Goal: Communication & Community: Answer question/provide support

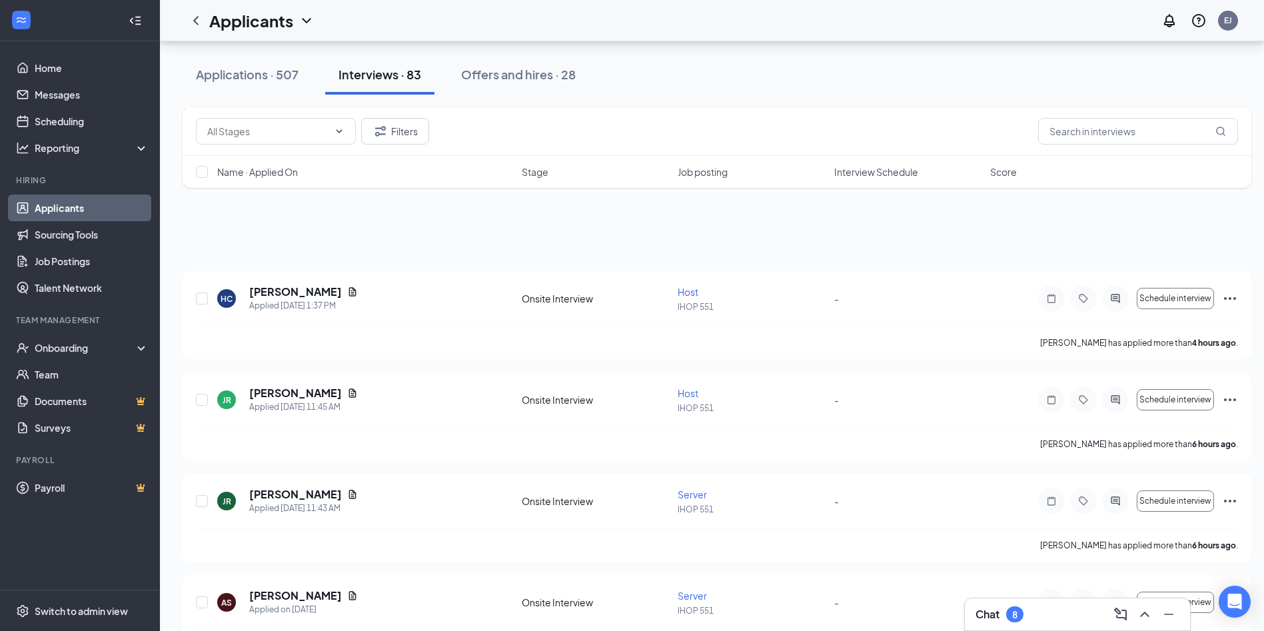
scroll to position [1066, 0]
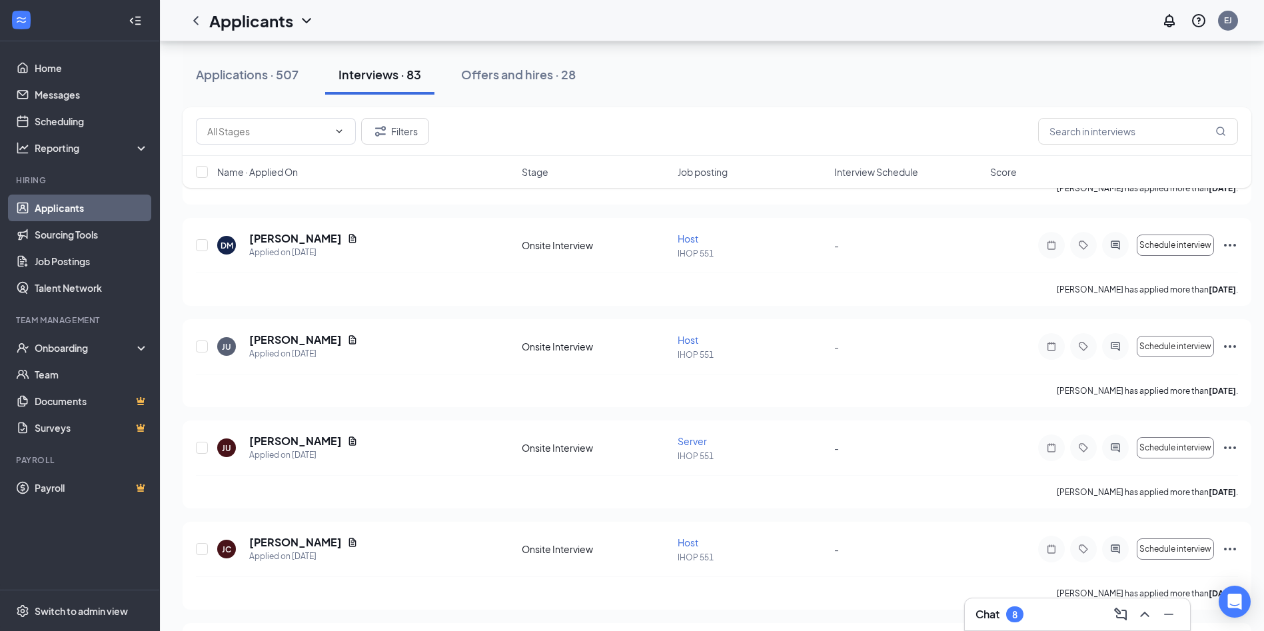
click at [1022, 618] on div "8" at bounding box center [1014, 614] width 17 height 16
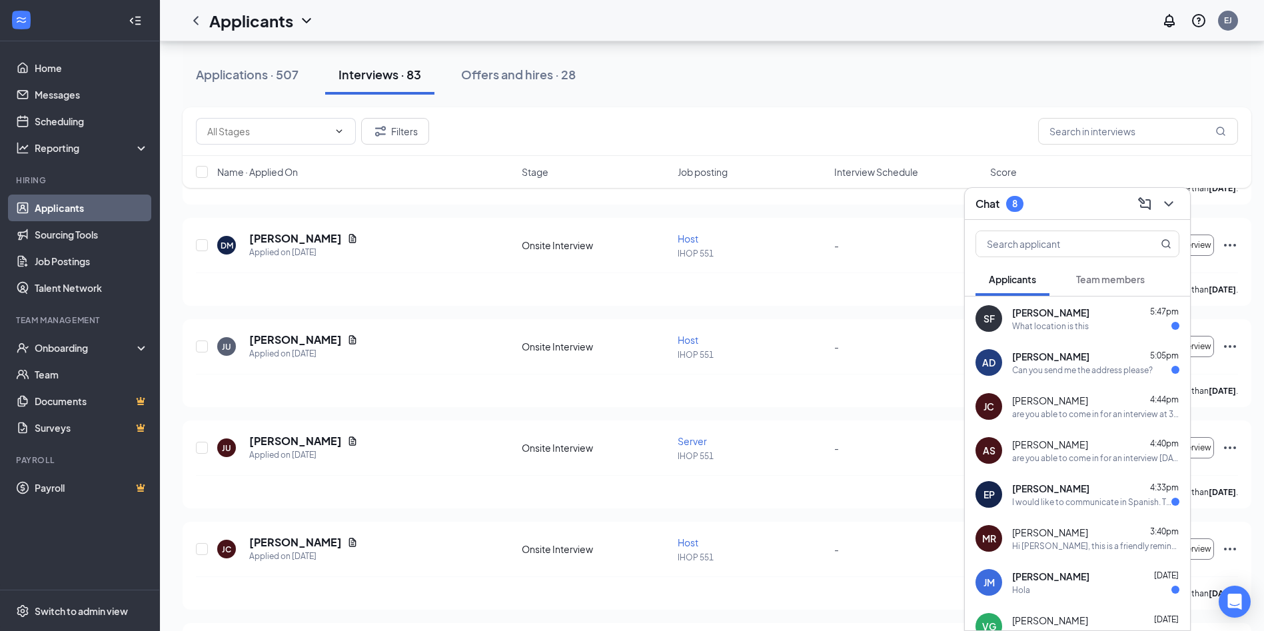
click at [1092, 359] on div "[PERSON_NAME] 5:05pm" at bounding box center [1095, 356] width 167 height 13
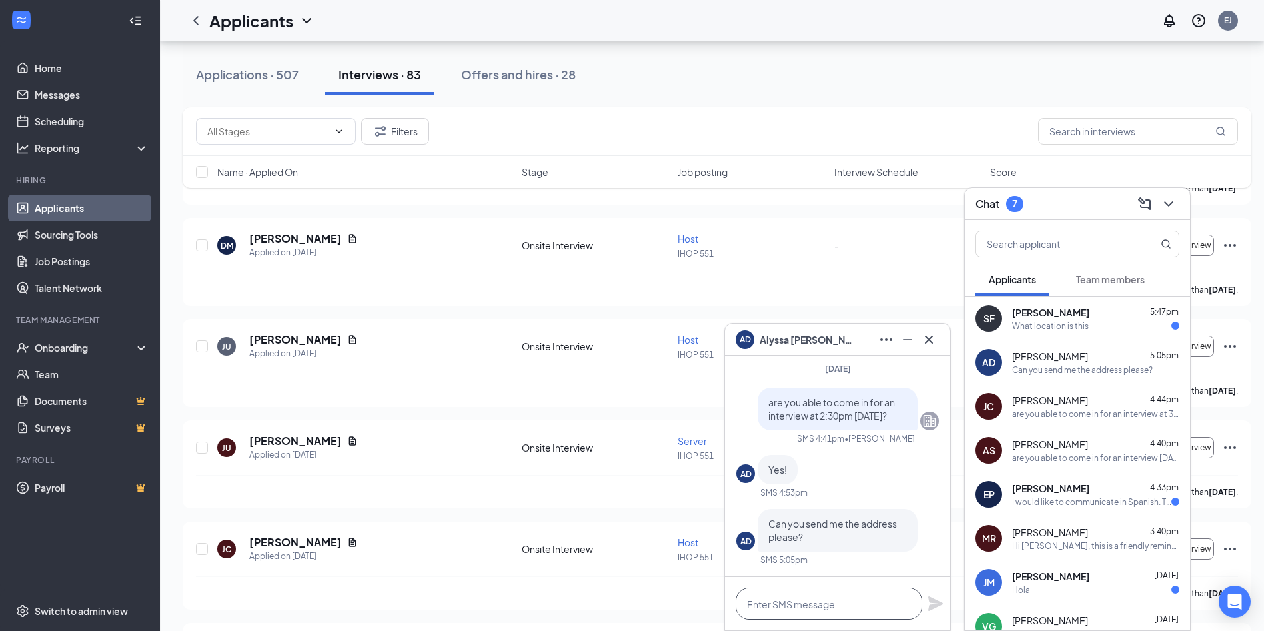
click at [824, 597] on textarea at bounding box center [829, 604] width 187 height 32
drag, startPoint x: 882, startPoint y: 602, endPoint x: 720, endPoint y: 615, distance: 161.8
click at [720, 615] on div "AD [PERSON_NAME] AD [PERSON_NAME] Applicant Server • IHOP 551 [DATE] [PERSON_NA…" at bounding box center [717, 610] width 1114 height 3271
type textarea "[STREET_ADDRESS]"
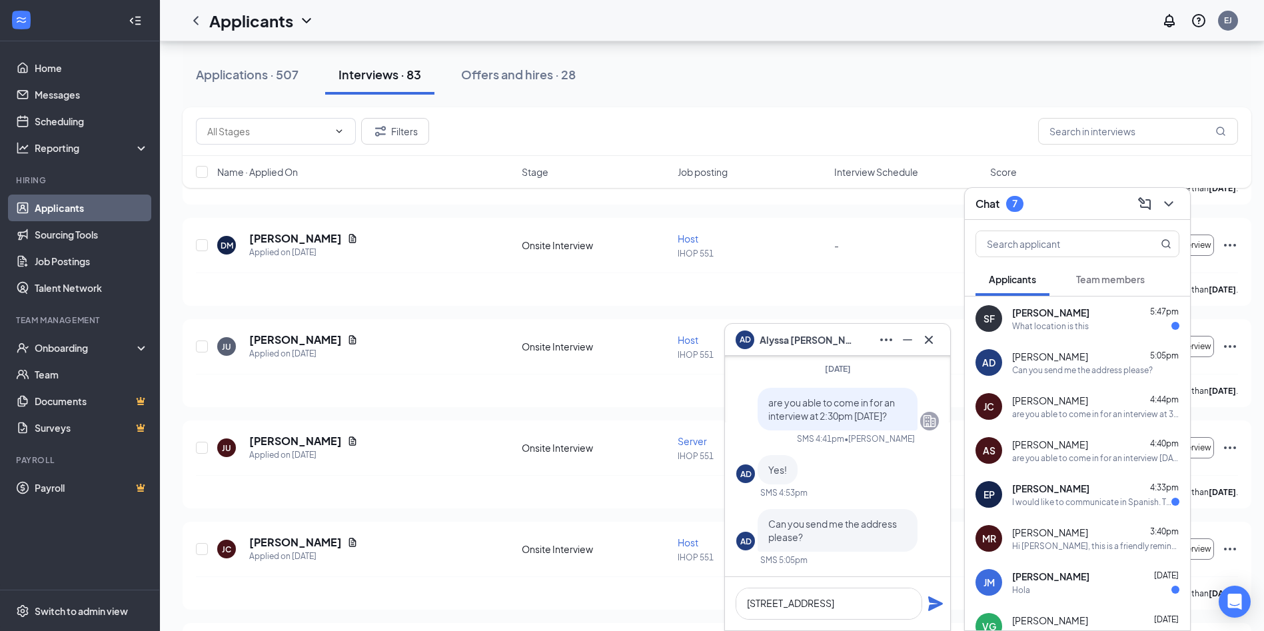
click at [934, 605] on icon "Plane" at bounding box center [935, 603] width 15 height 15
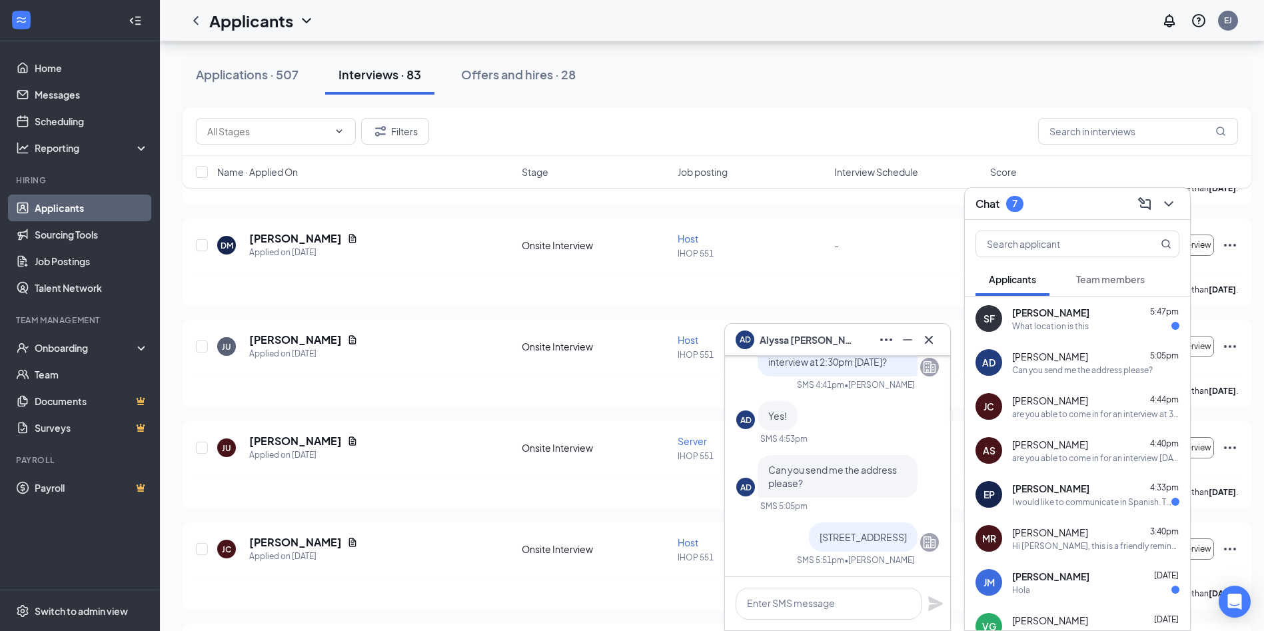
click at [1093, 321] on div "What location is this" at bounding box center [1095, 326] width 167 height 11
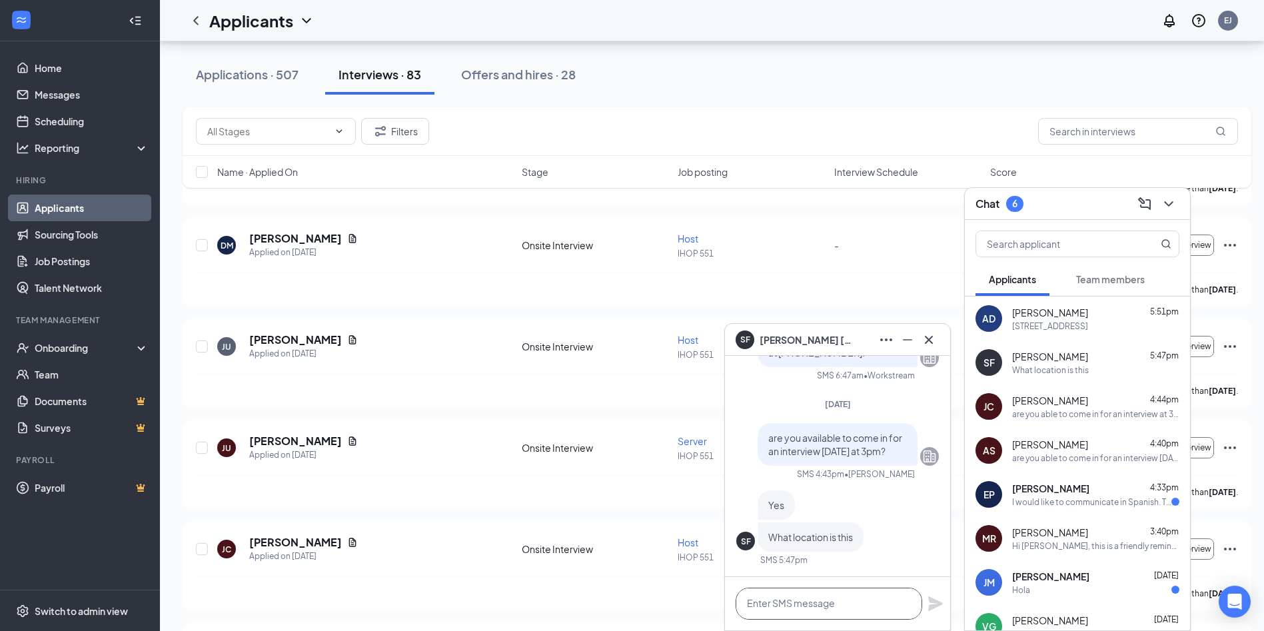
click at [794, 606] on textarea at bounding box center [829, 604] width 187 height 32
paste textarea "[STREET_ADDRESS]"
type textarea "[STREET_ADDRESS]"
click at [935, 608] on icon "Plane" at bounding box center [935, 603] width 15 height 15
